Goal: Information Seeking & Learning: Learn about a topic

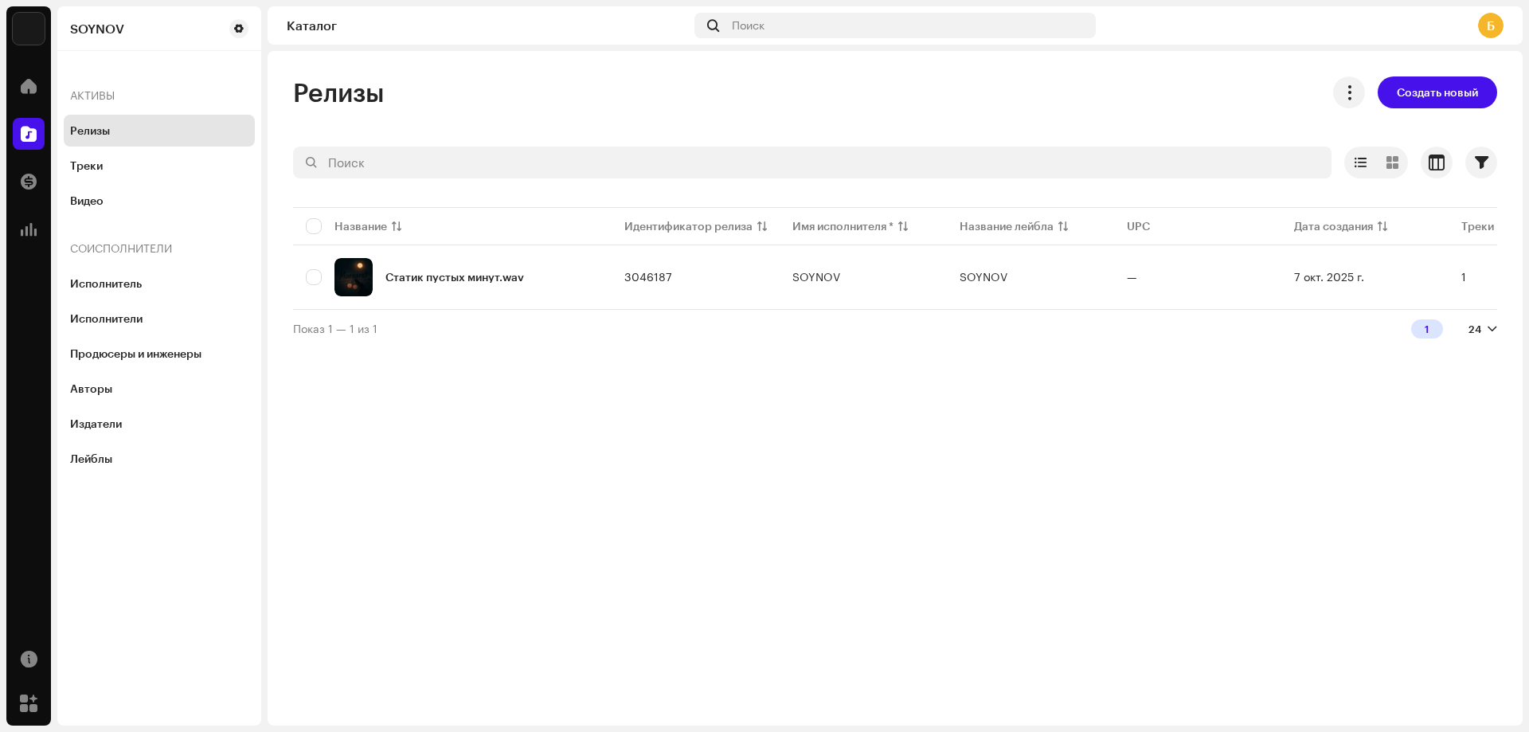
drag, startPoint x: 790, startPoint y: 307, endPoint x: 811, endPoint y: 315, distance: 21.9
click at [811, 309] on div "Название Идентификатор релиза Имя исполнителя * Название лейбла UPC Дата создан…" at bounding box center [895, 256] width 1204 height 105
click at [851, 336] on div "Показ 1 — 1 из 1 1 24" at bounding box center [895, 328] width 1204 height 38
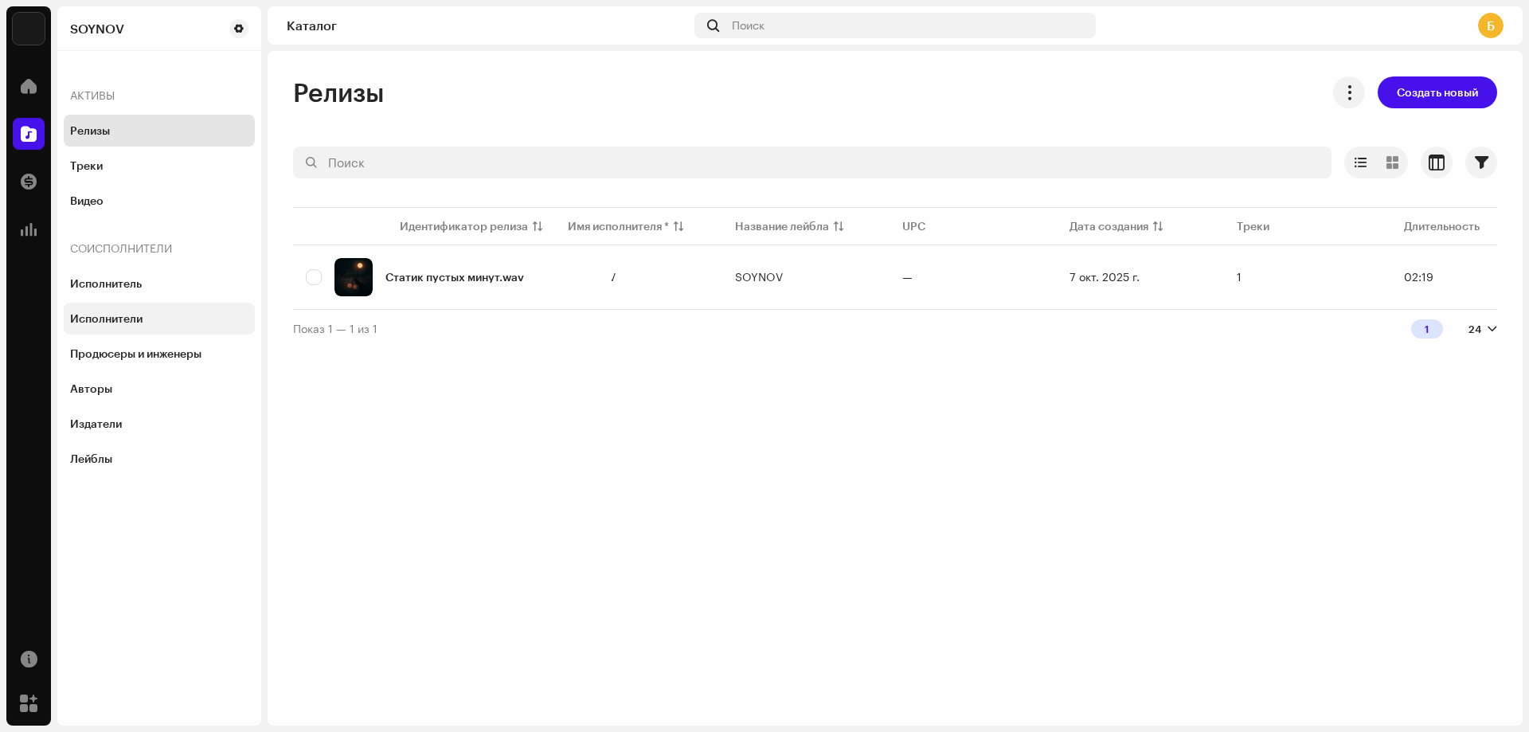
click at [144, 326] on div "Исполнители" at bounding box center [159, 319] width 191 height 32
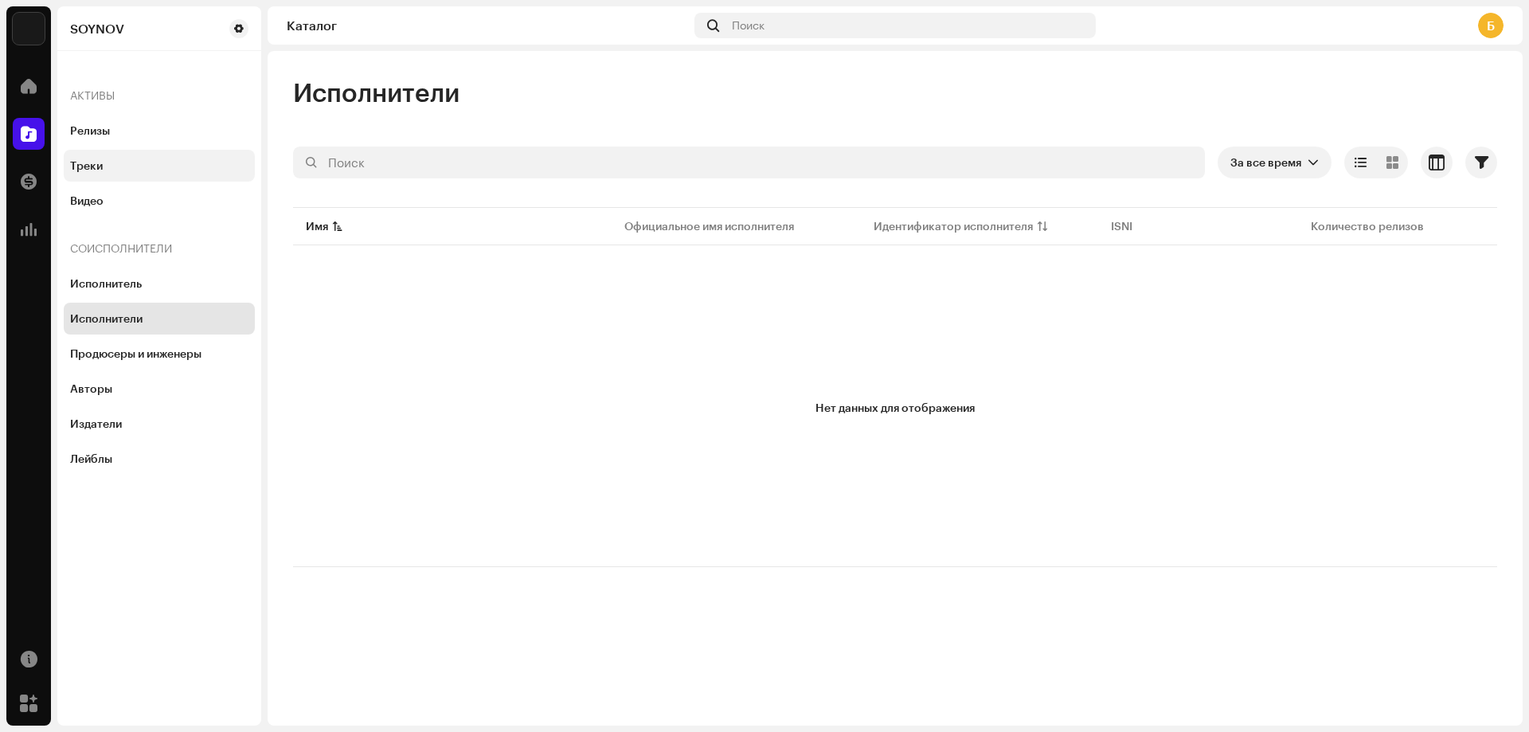
click at [127, 160] on div "Треки" at bounding box center [159, 165] width 178 height 13
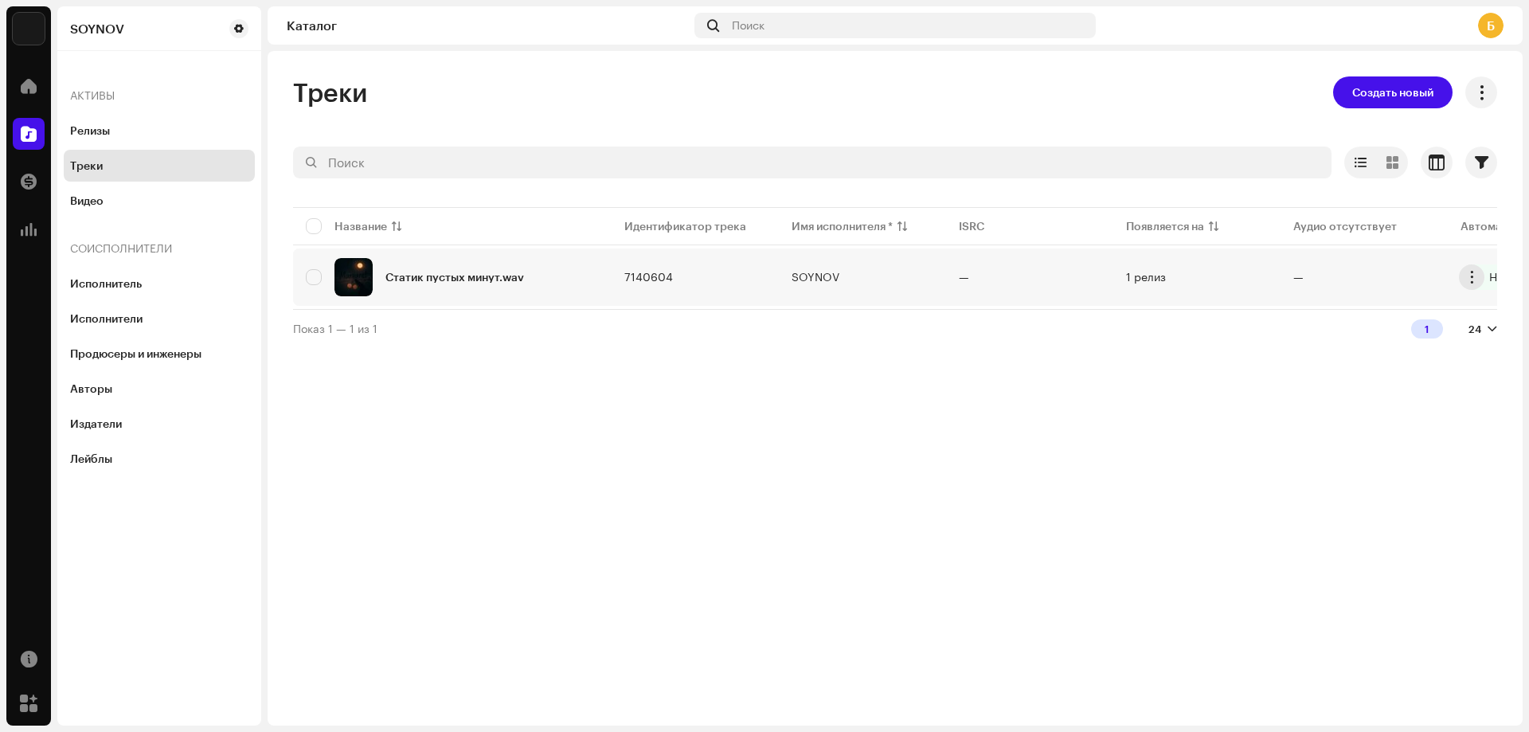
click at [462, 279] on div "Статик пустых минут.wav" at bounding box center [454, 277] width 139 height 11
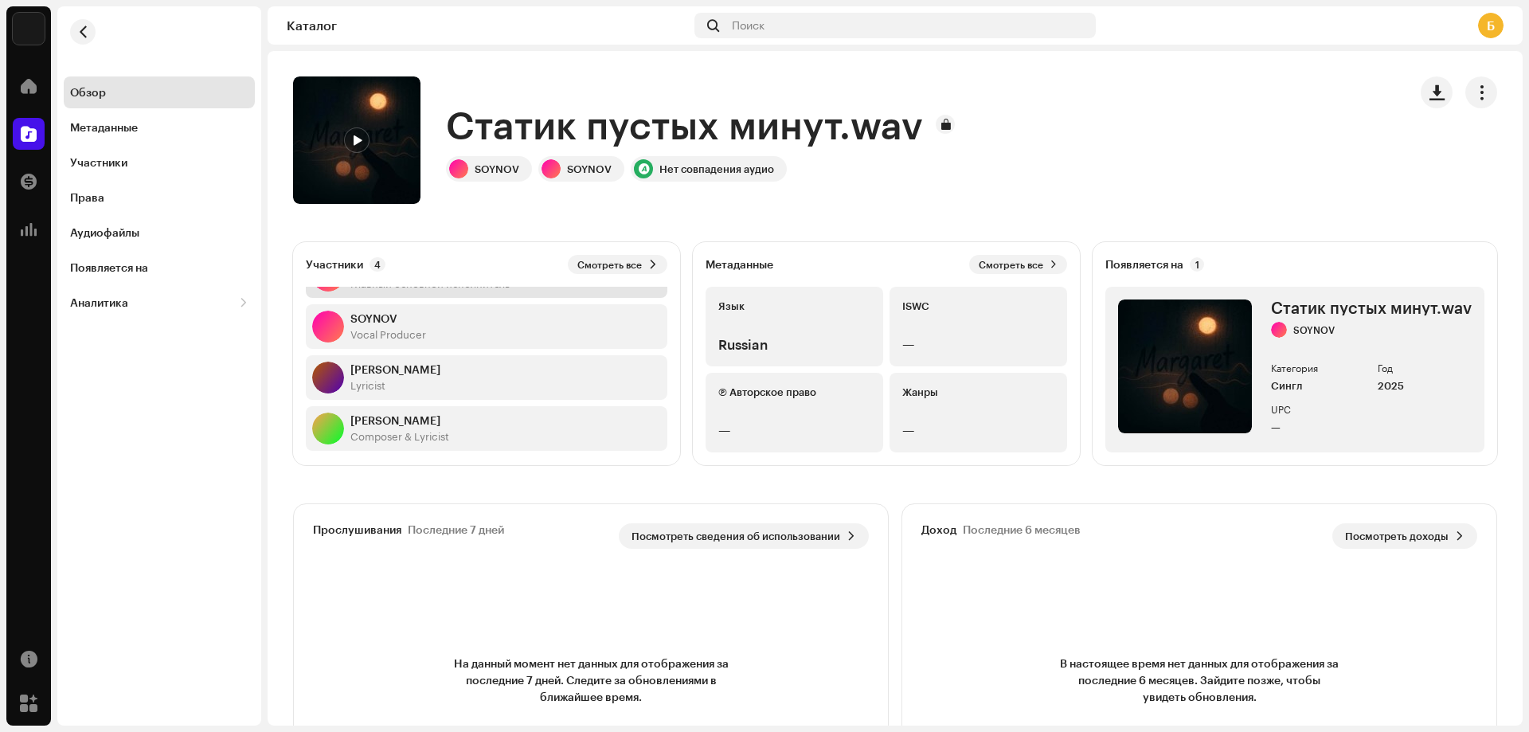
scroll to position [51, 0]
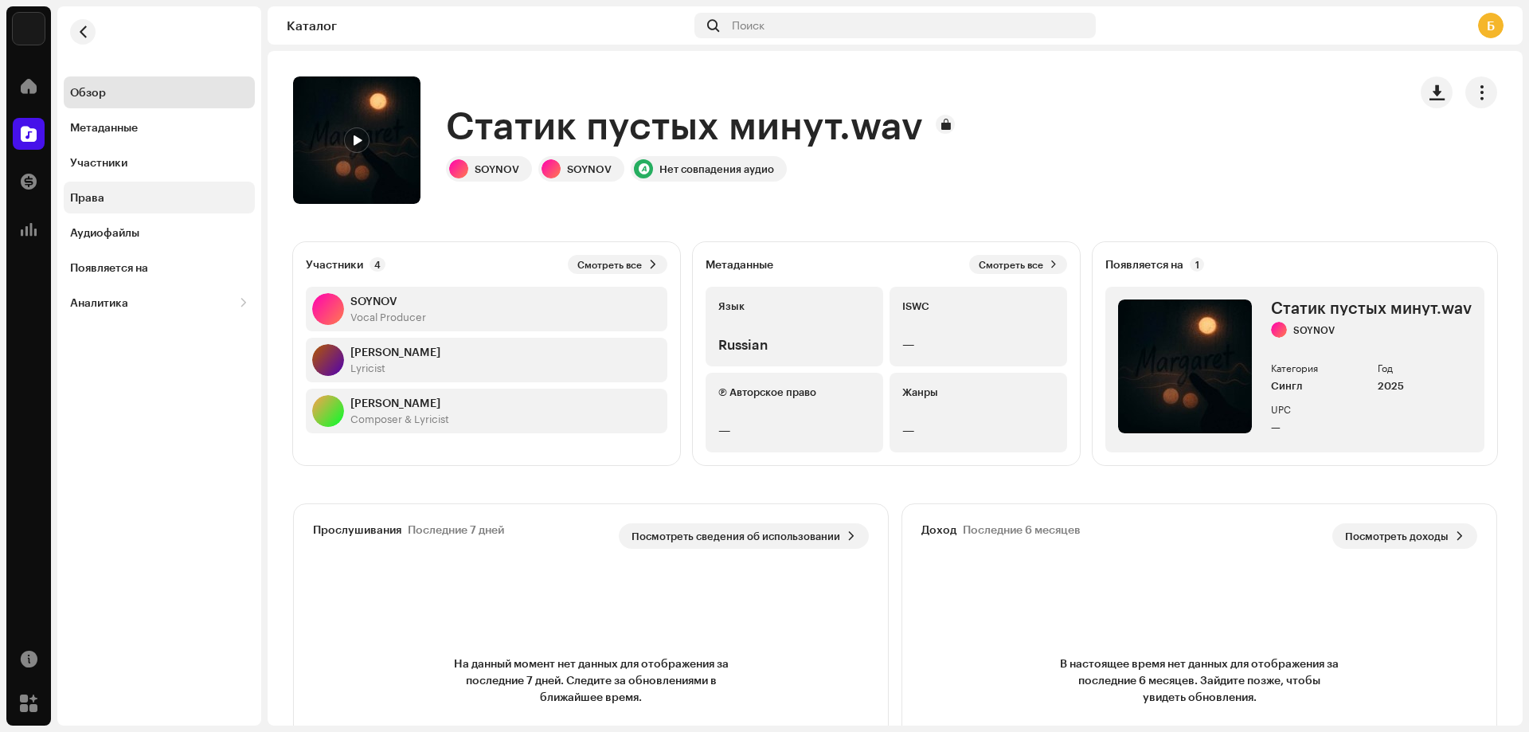
click at [110, 186] on div "Права" at bounding box center [159, 198] width 191 height 32
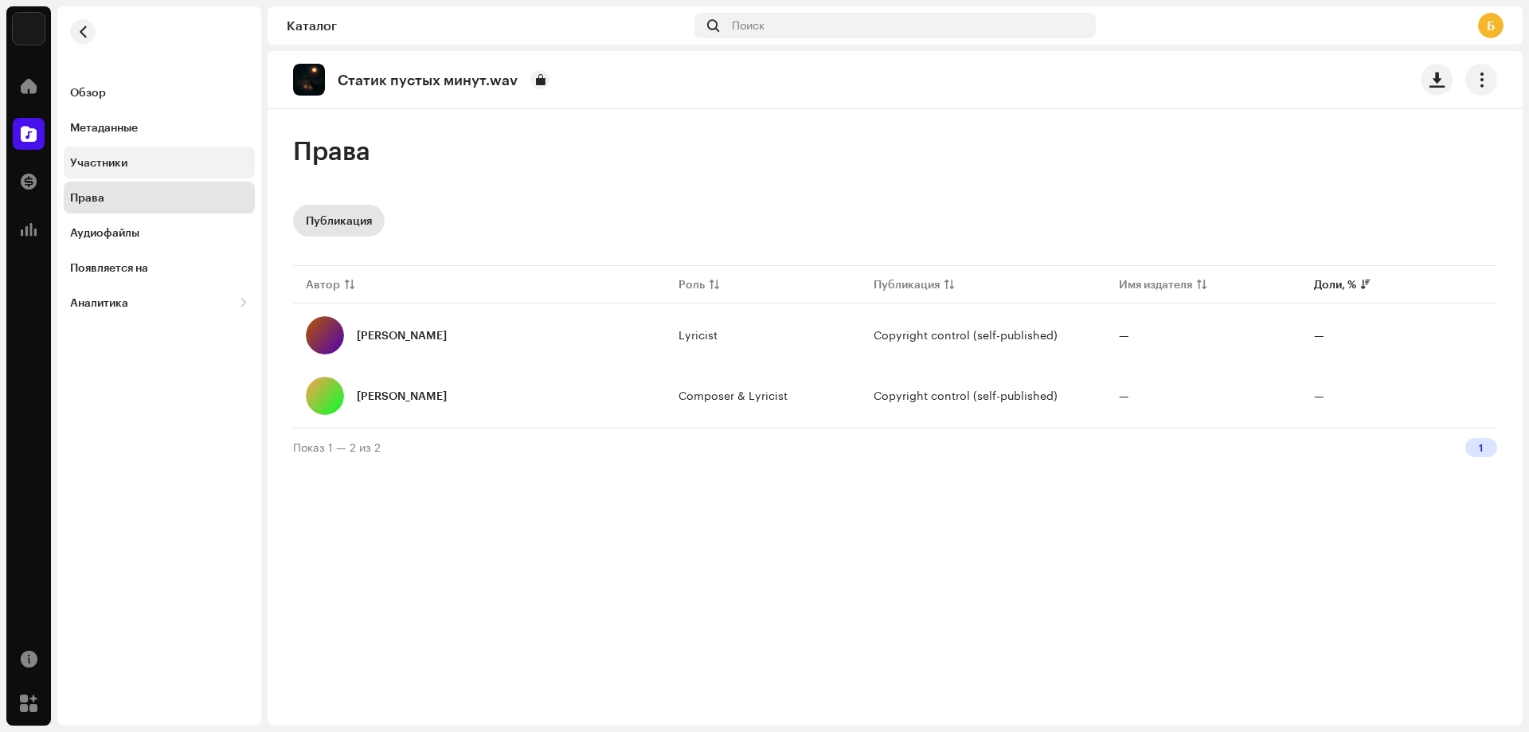
click at [115, 173] on div "Участники" at bounding box center [159, 163] width 191 height 32
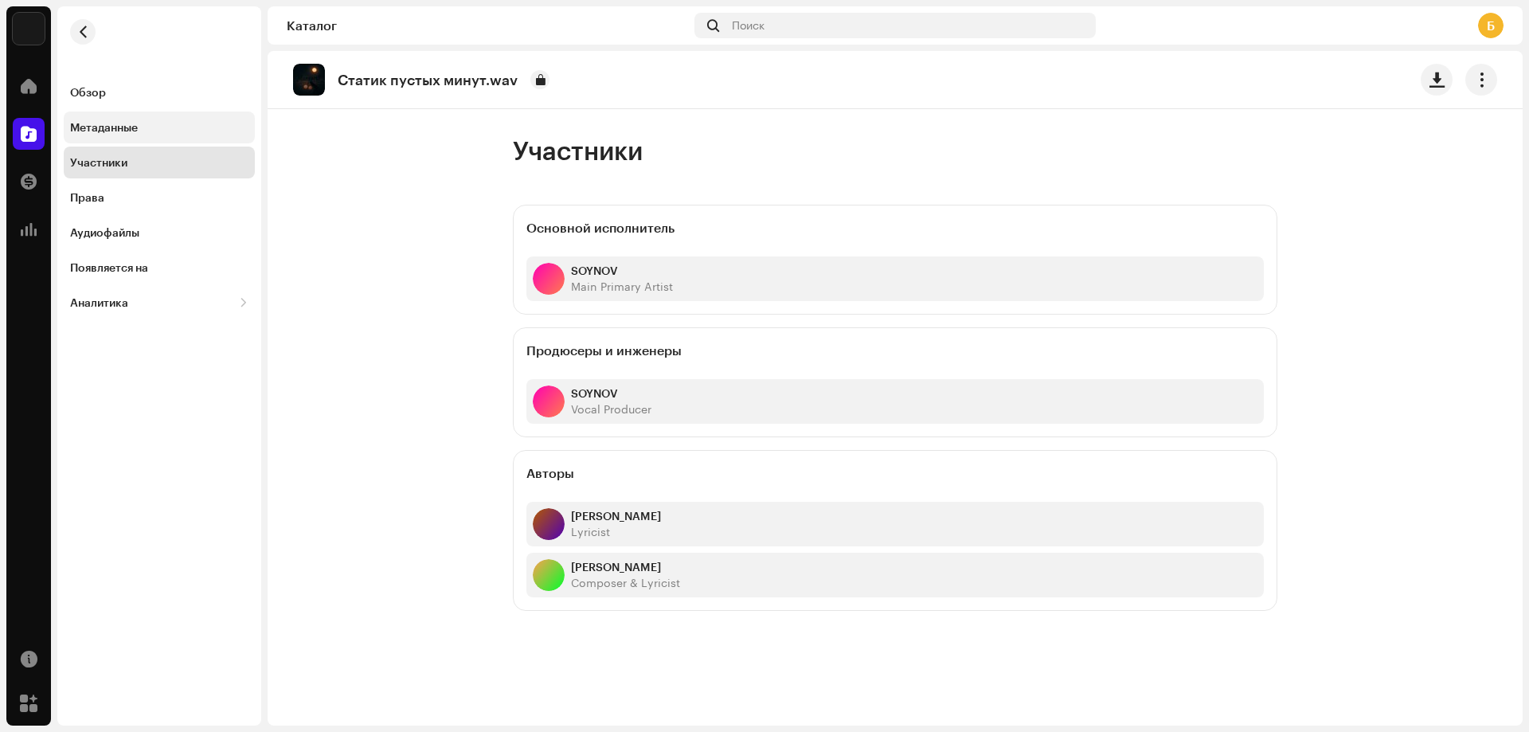
click at [127, 132] on div "Метаданные" at bounding box center [104, 127] width 68 height 13
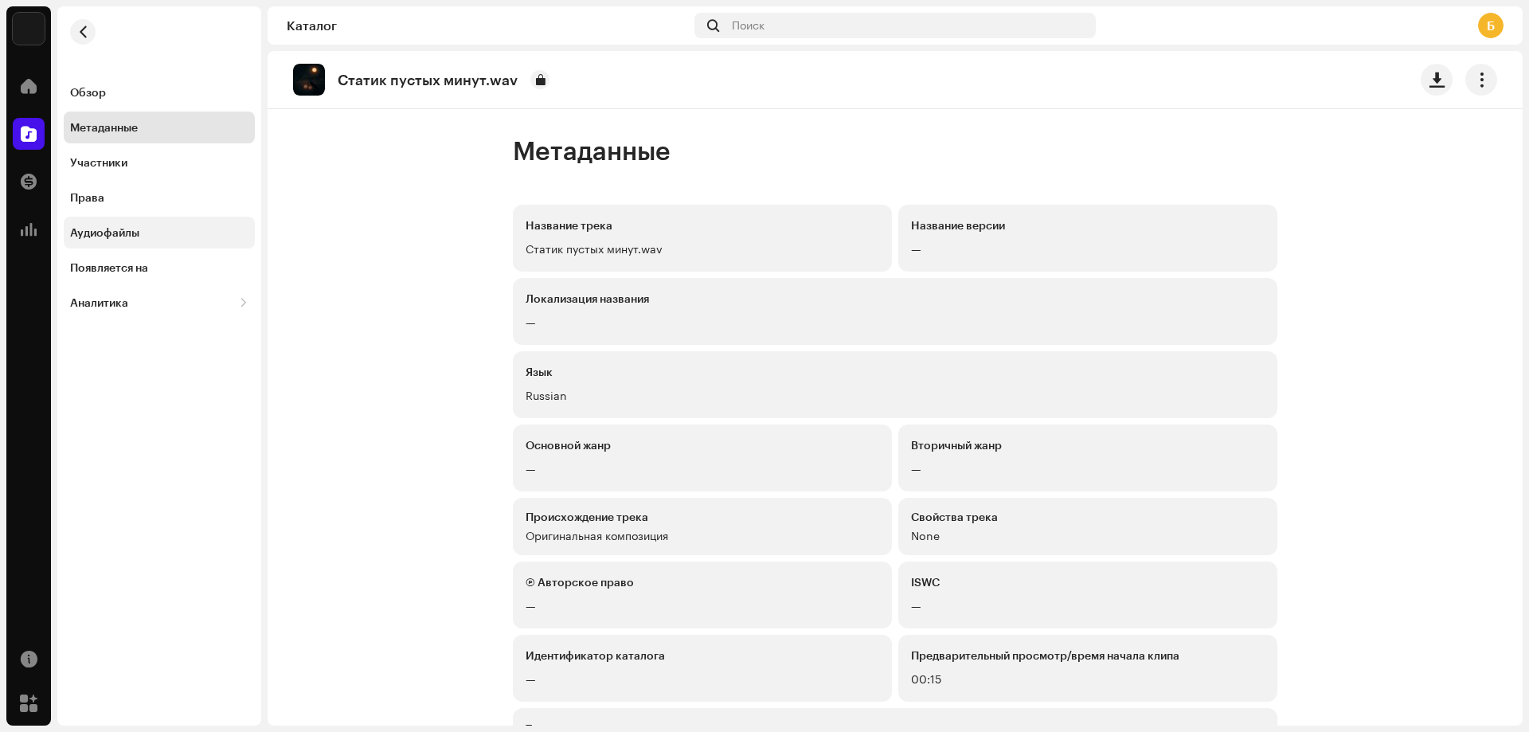
click at [145, 235] on div "Аудиофайлы" at bounding box center [159, 232] width 178 height 13
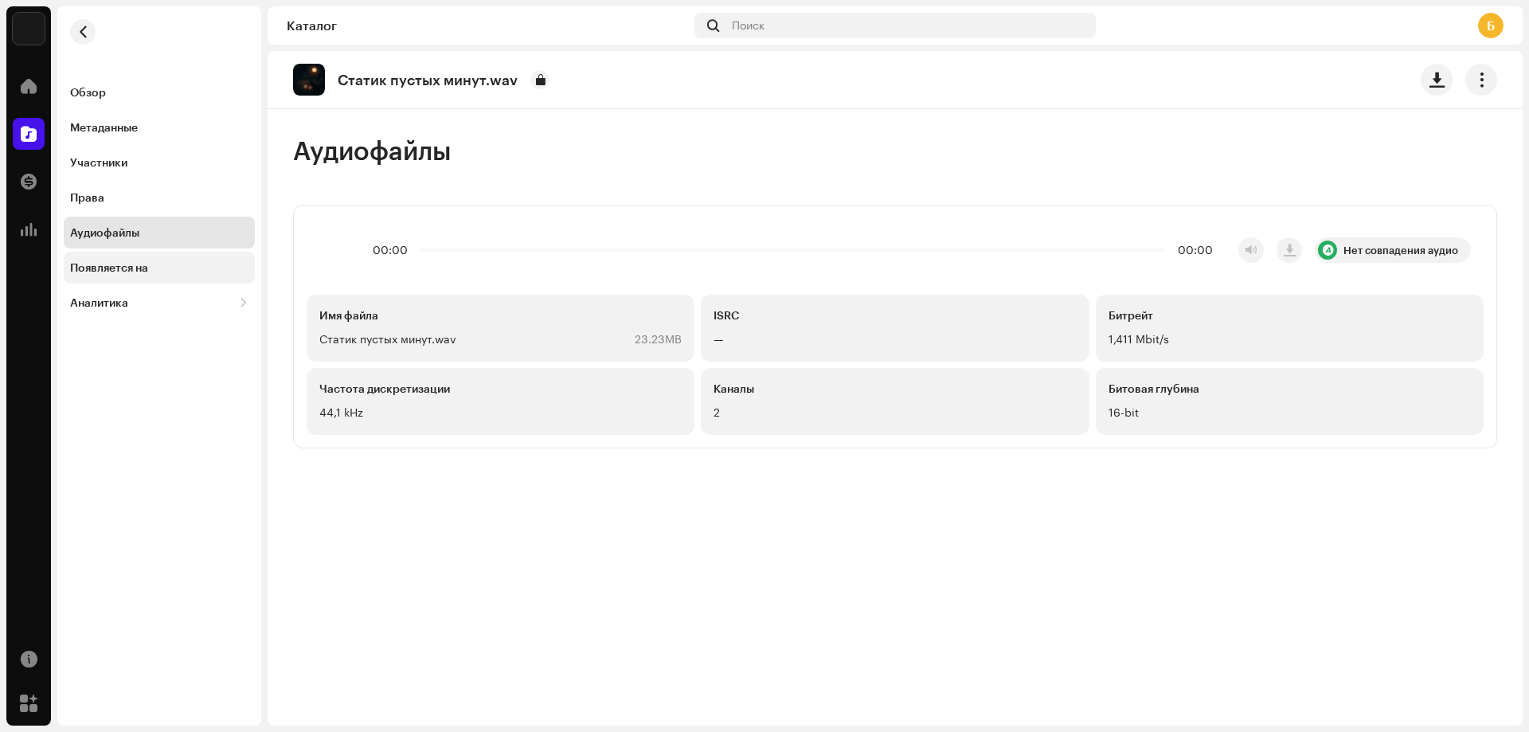
click at [148, 265] on div "Появляется на" at bounding box center [109, 267] width 78 height 13
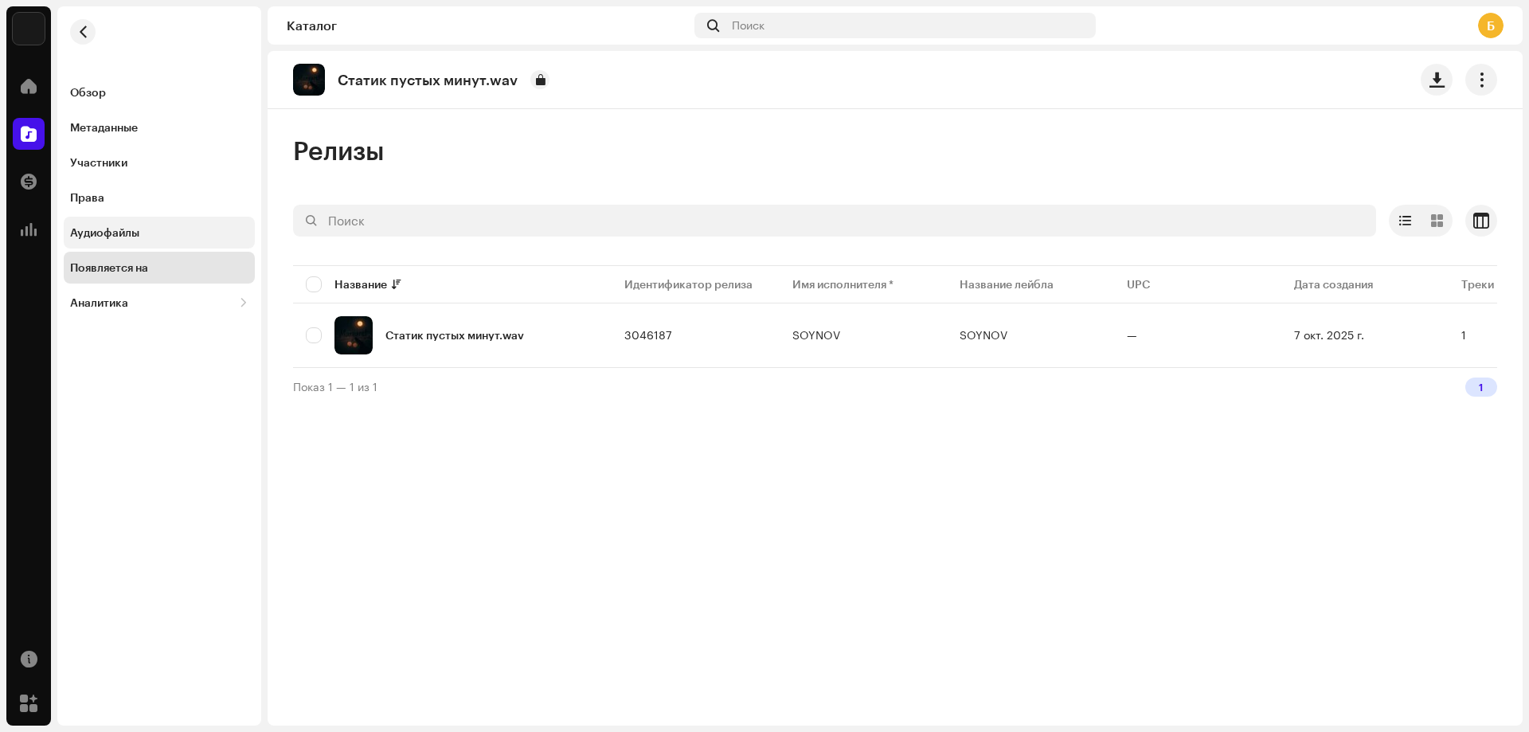
click at [91, 217] on div "Аудиофайлы" at bounding box center [159, 233] width 191 height 32
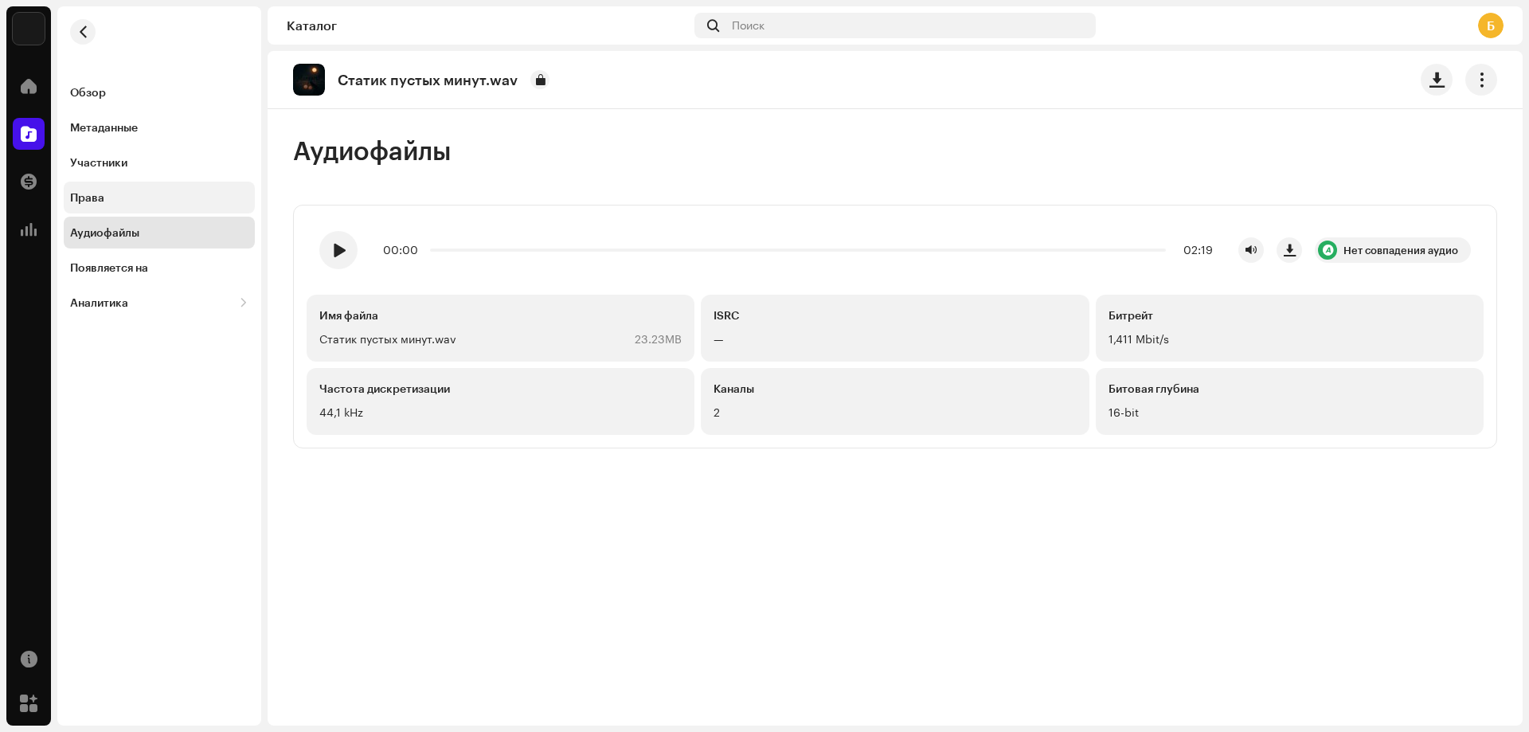
click at [95, 208] on div "Права" at bounding box center [159, 198] width 191 height 32
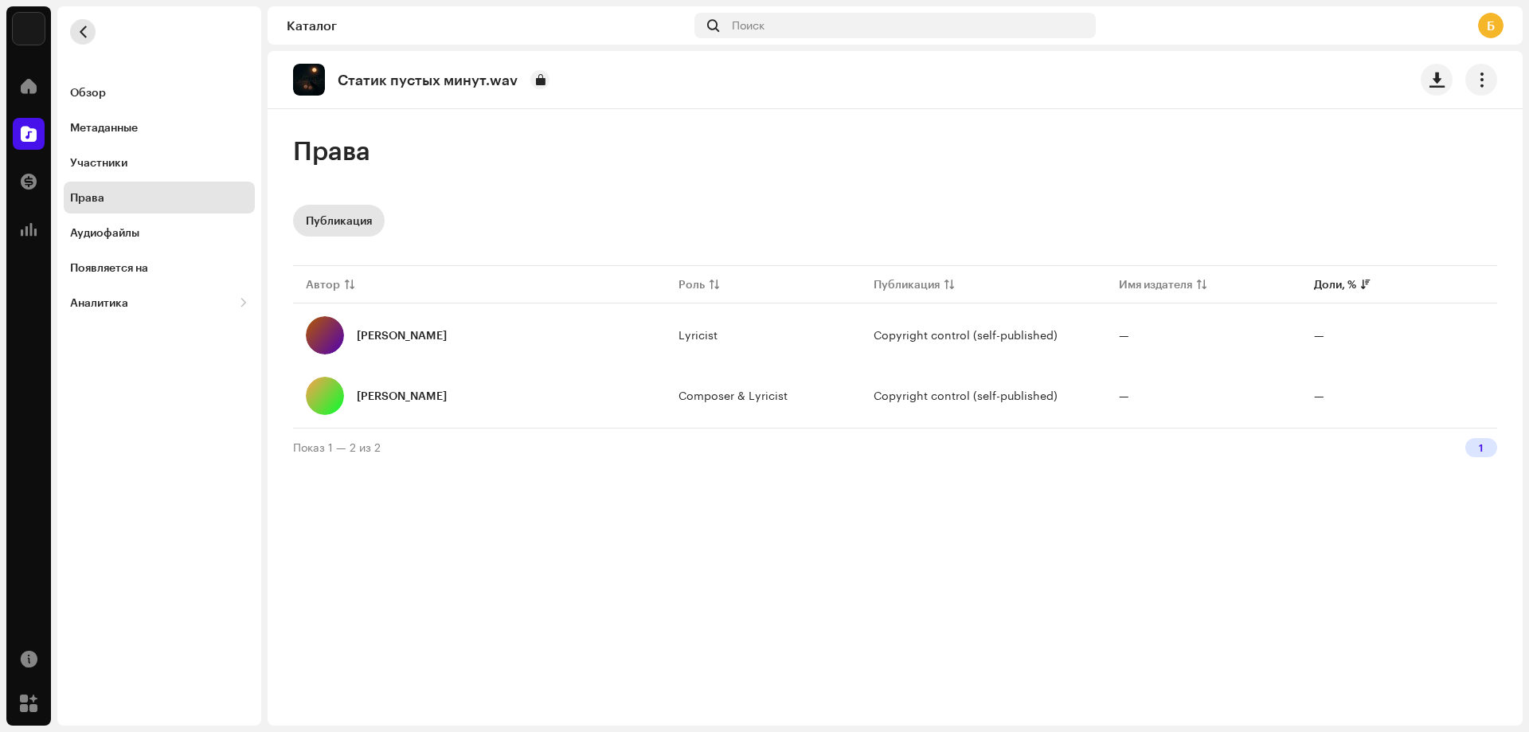
click at [70, 28] on button "button" at bounding box center [82, 31] width 25 height 25
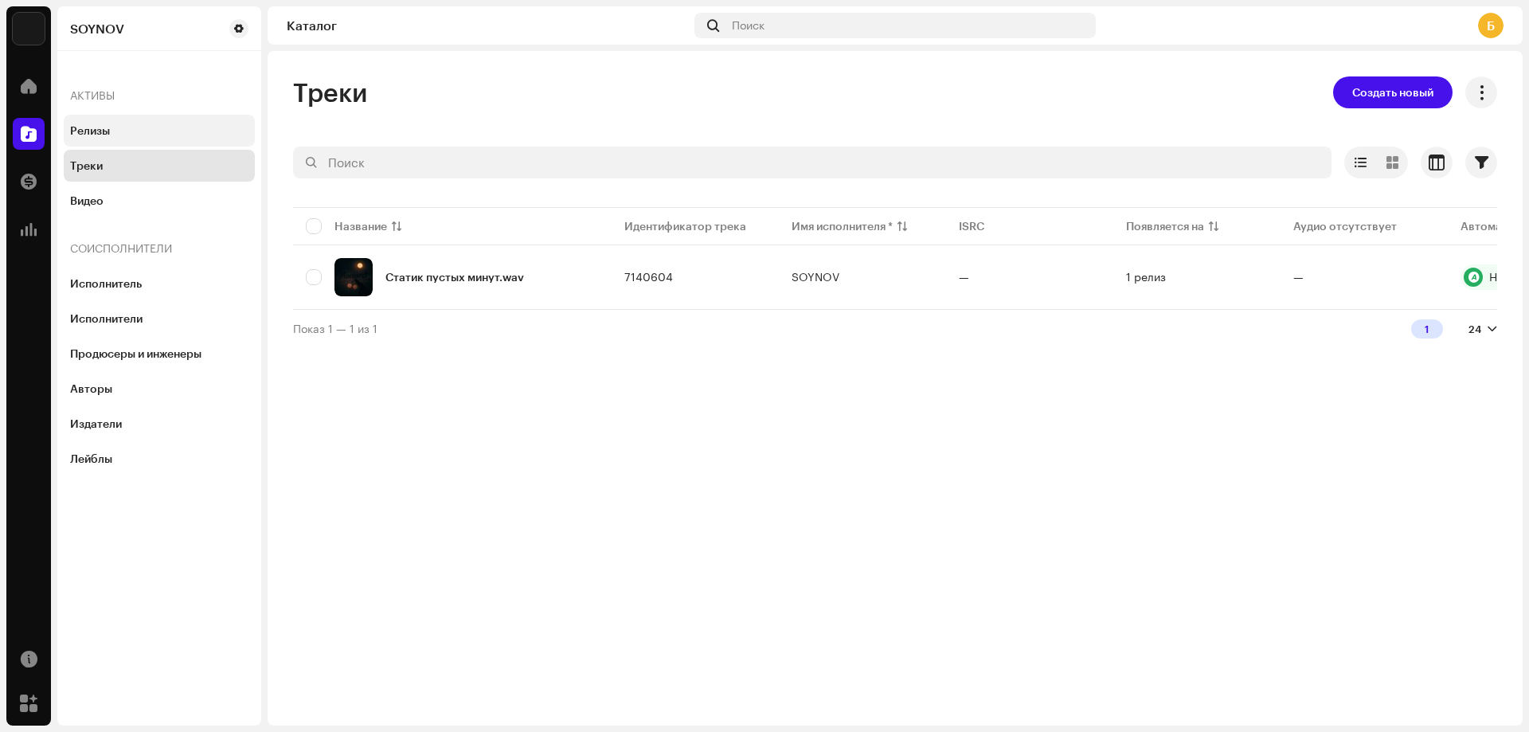
click at [96, 133] on div "Релизы" at bounding box center [90, 130] width 40 height 13
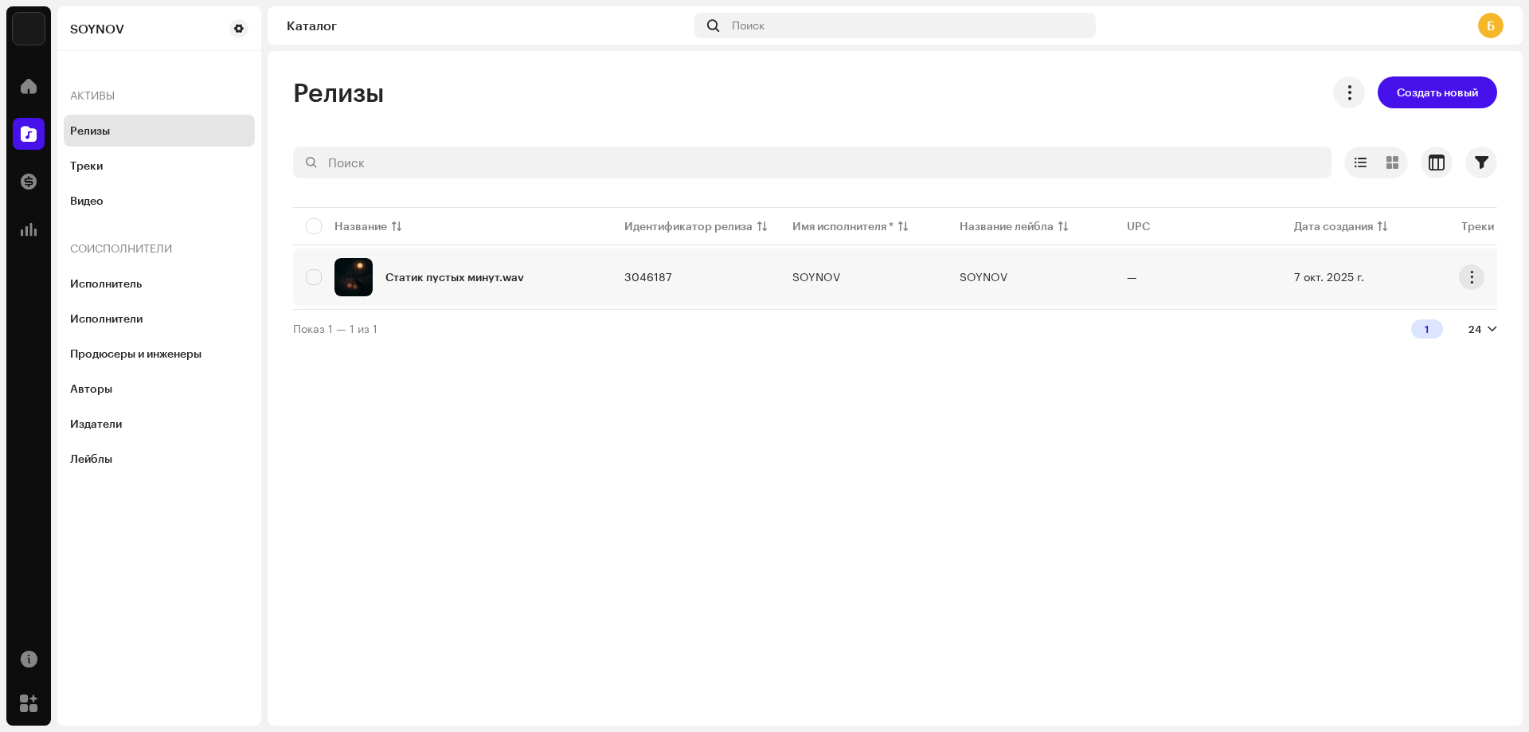
click at [518, 283] on div "Статик пустых минут.wav" at bounding box center [452, 277] width 293 height 38
